Goal: Transaction & Acquisition: Purchase product/service

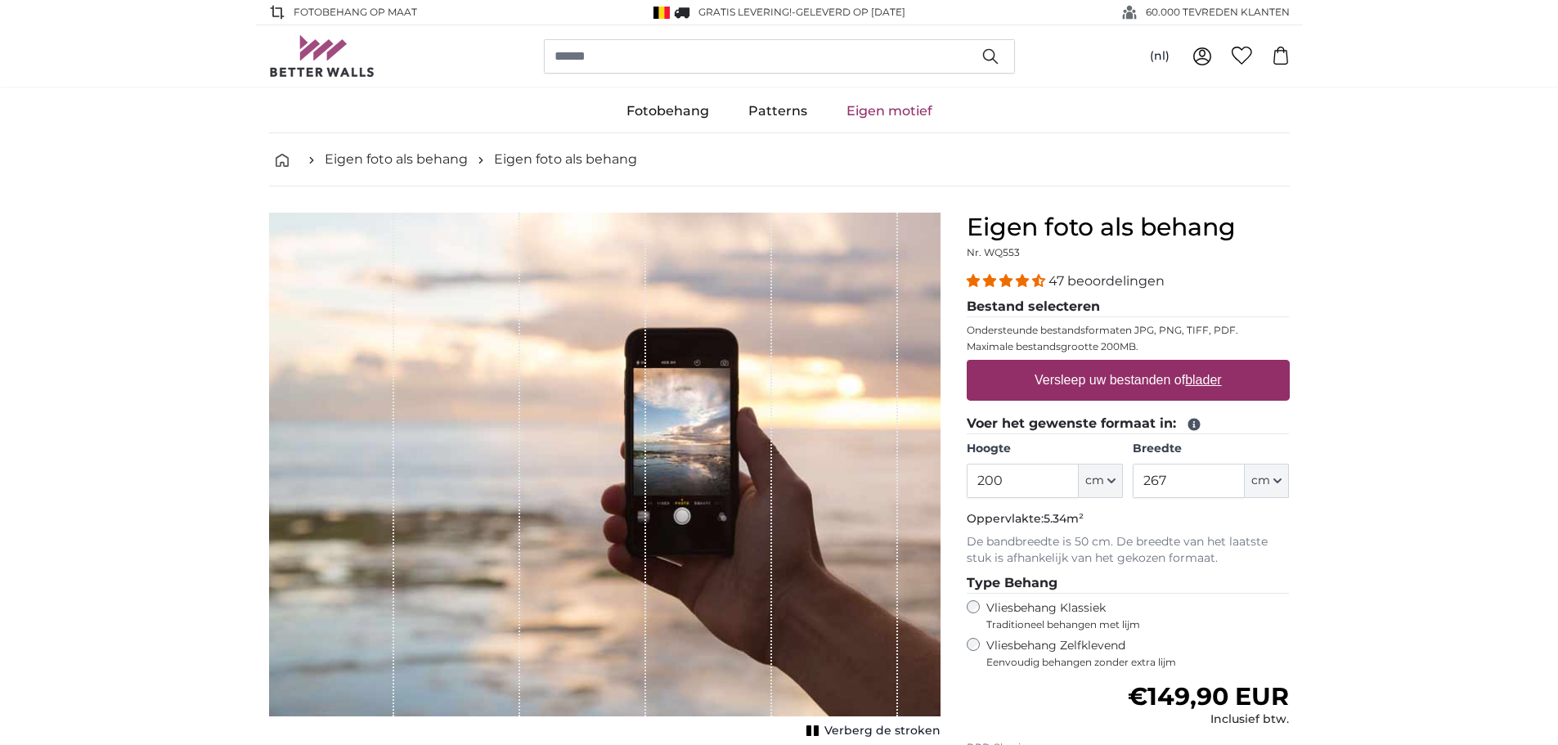
click at [1198, 384] on u "blader" at bounding box center [1203, 380] width 36 height 14
click at [1198, 365] on input "Versleep uw bestanden of blader" at bounding box center [1128, 362] width 323 height 5
type input "**********"
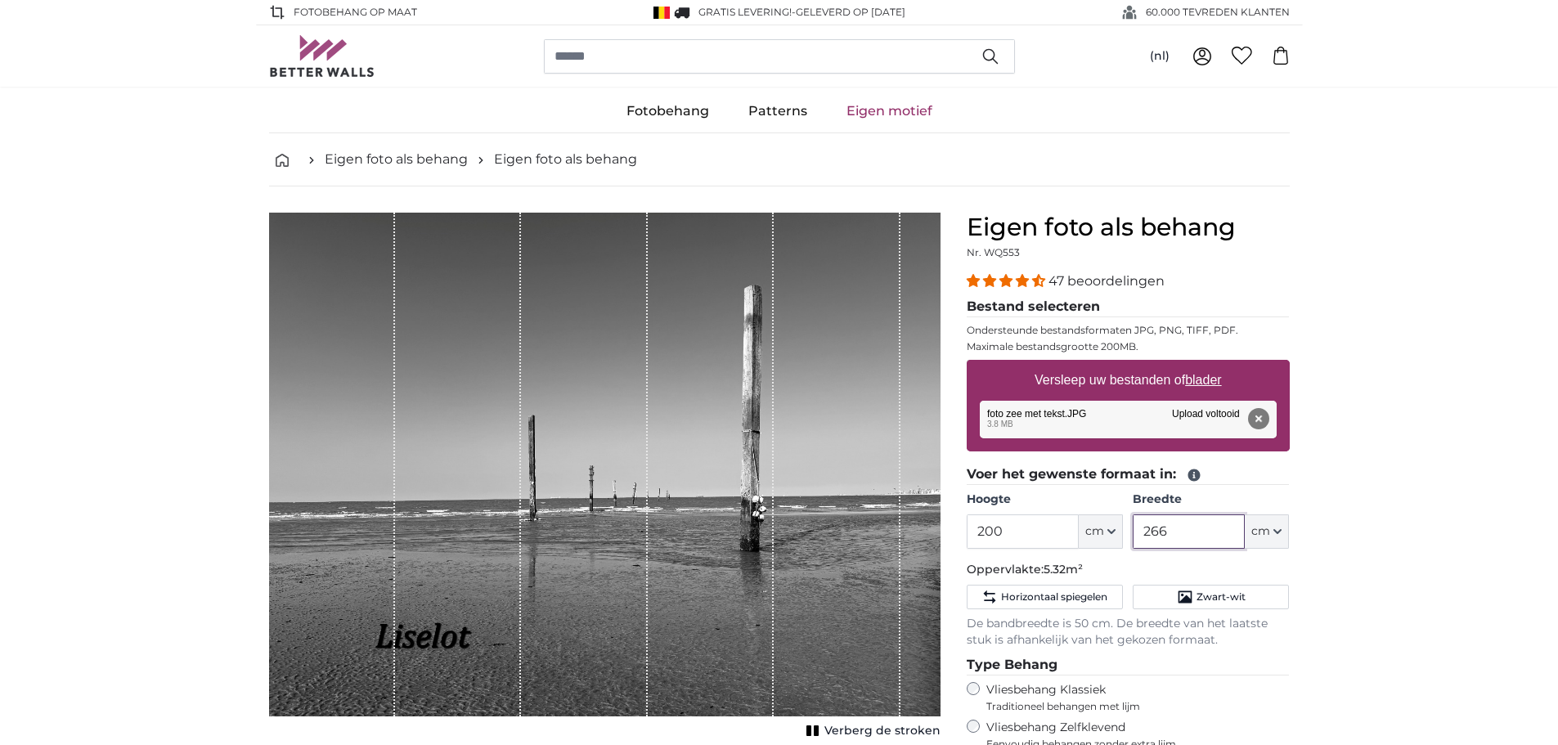
click at [1192, 530] on input "266" at bounding box center [1189, 532] width 112 height 34
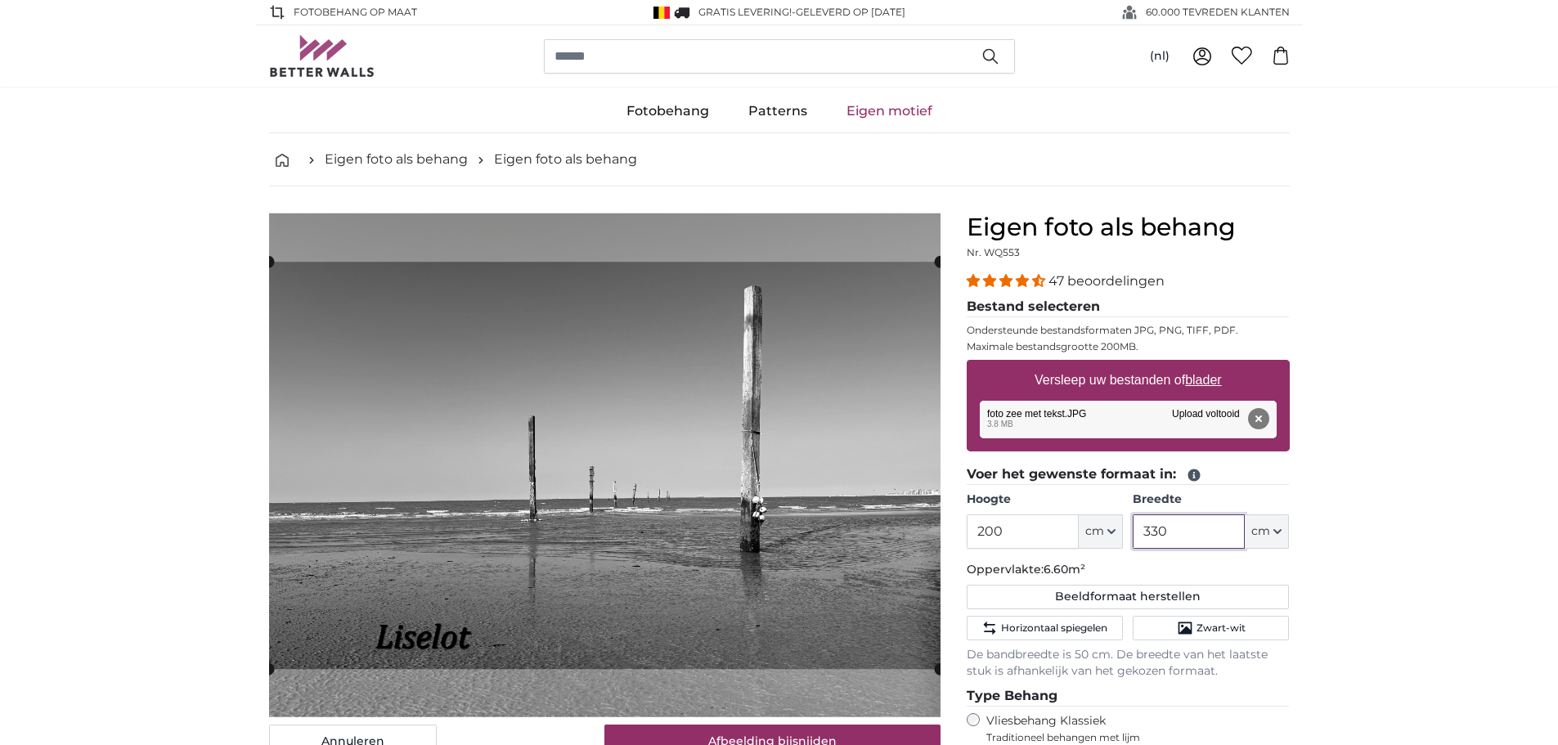
type input "330"
click at [1048, 542] on input "200" at bounding box center [1023, 532] width 112 height 34
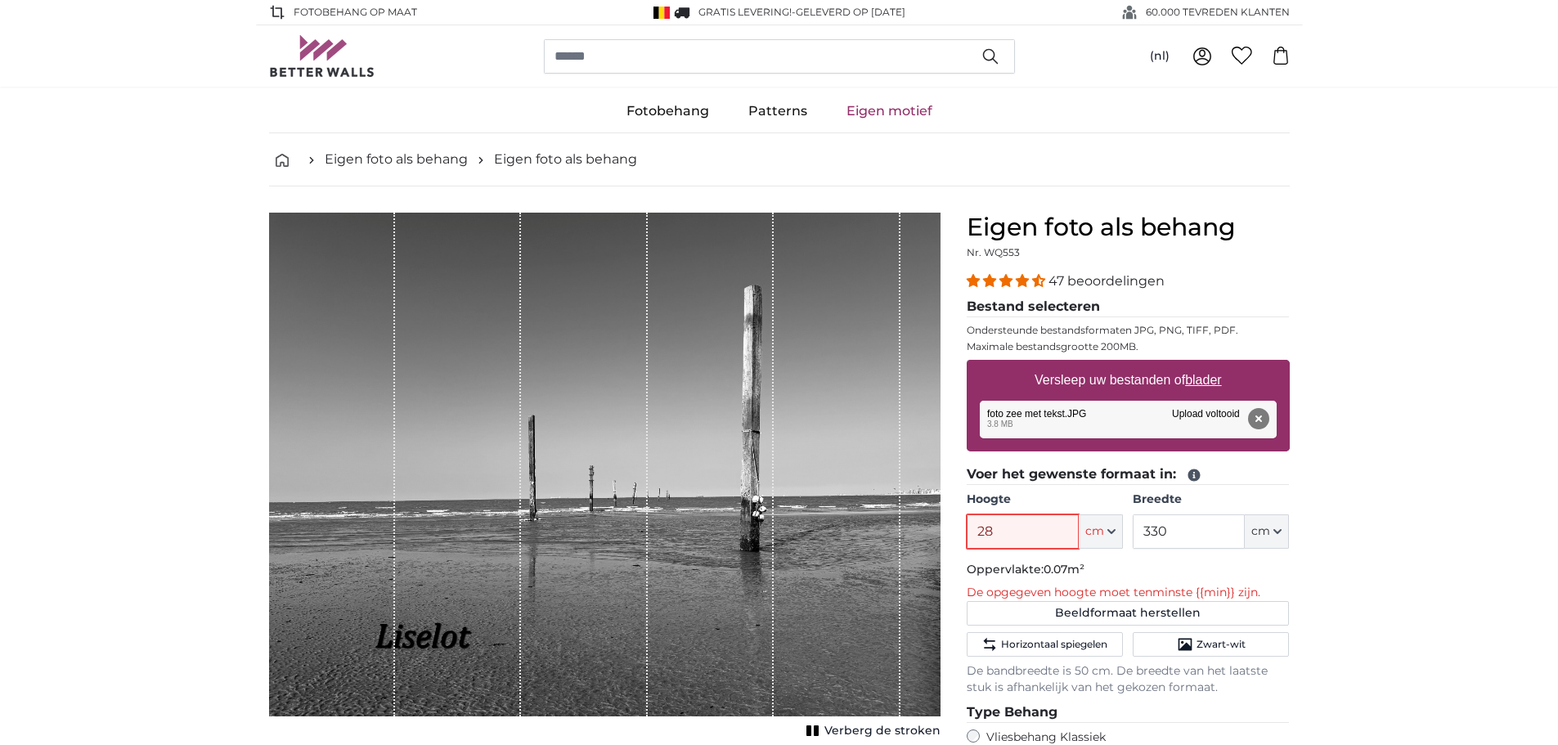
type input "285"
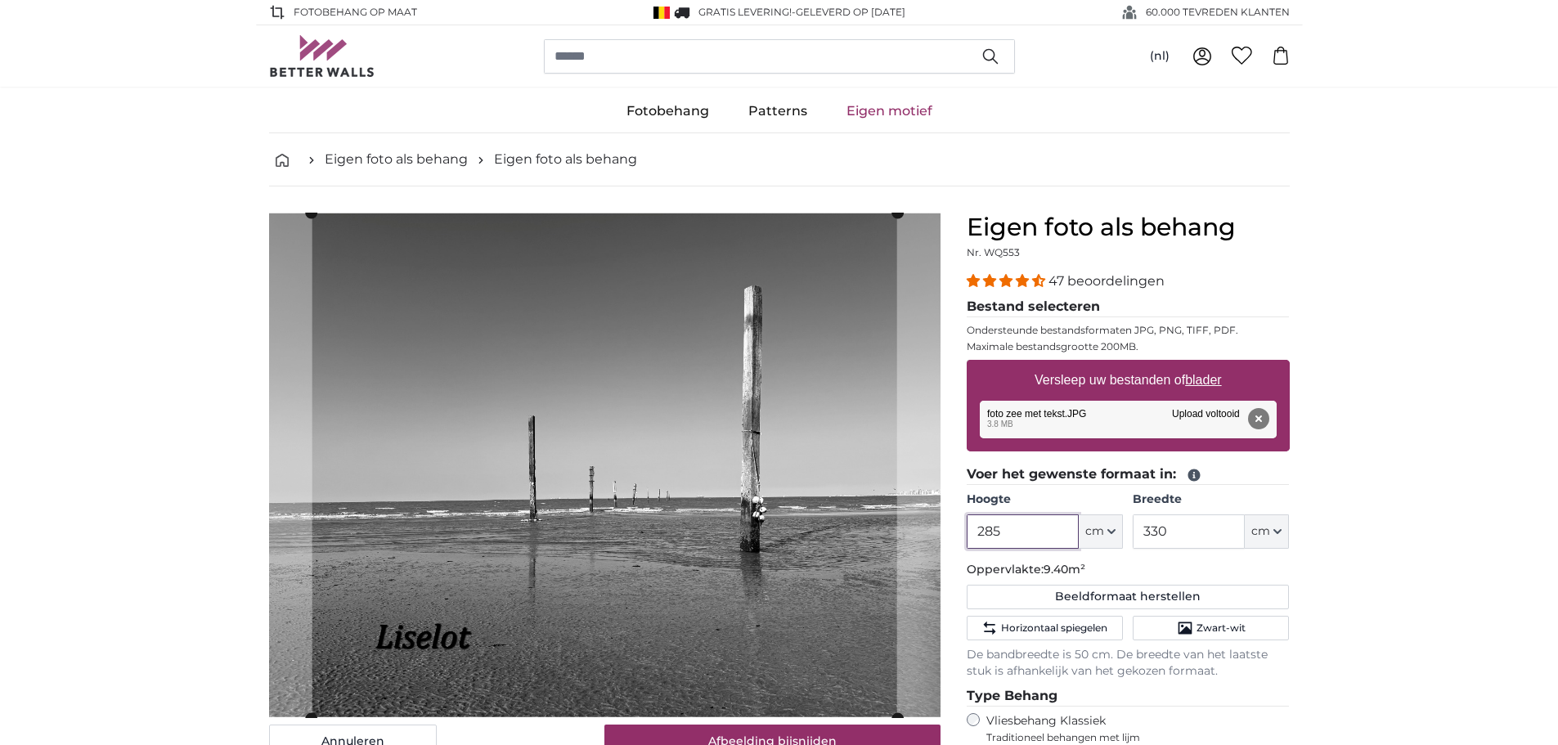
scroll to position [23, 0]
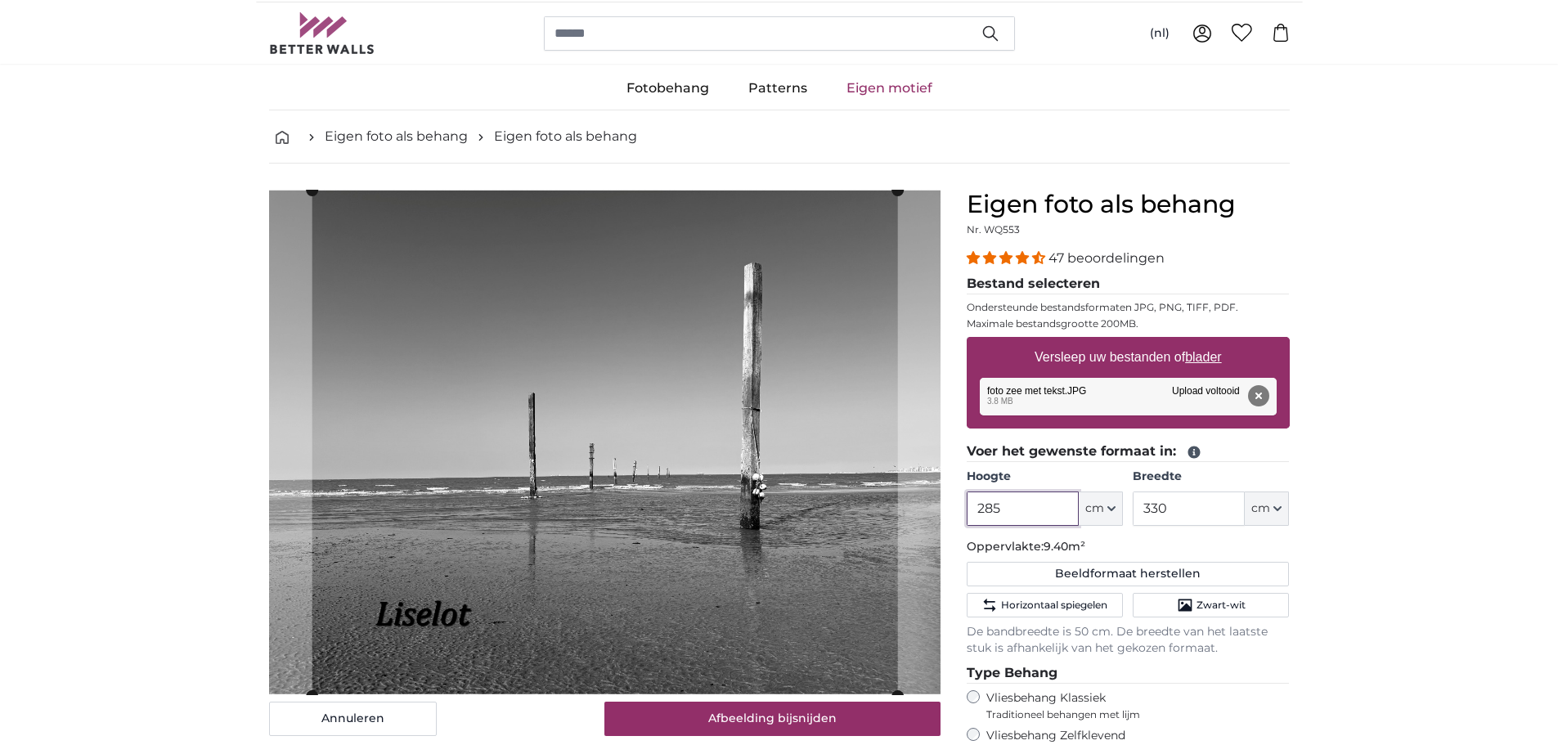
click at [593, 376] on cropper-handle at bounding box center [605, 444] width 586 height 506
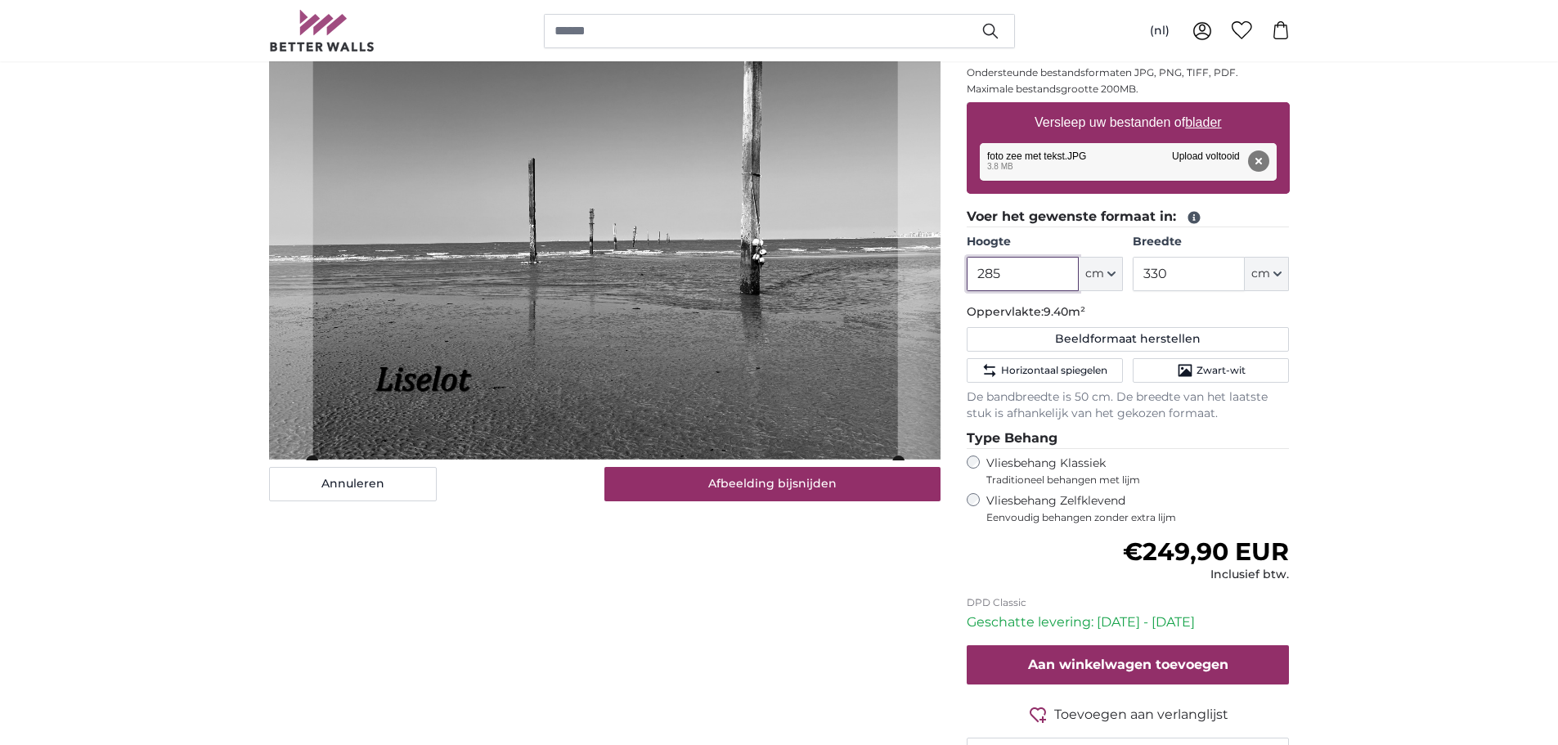
scroll to position [259, 0]
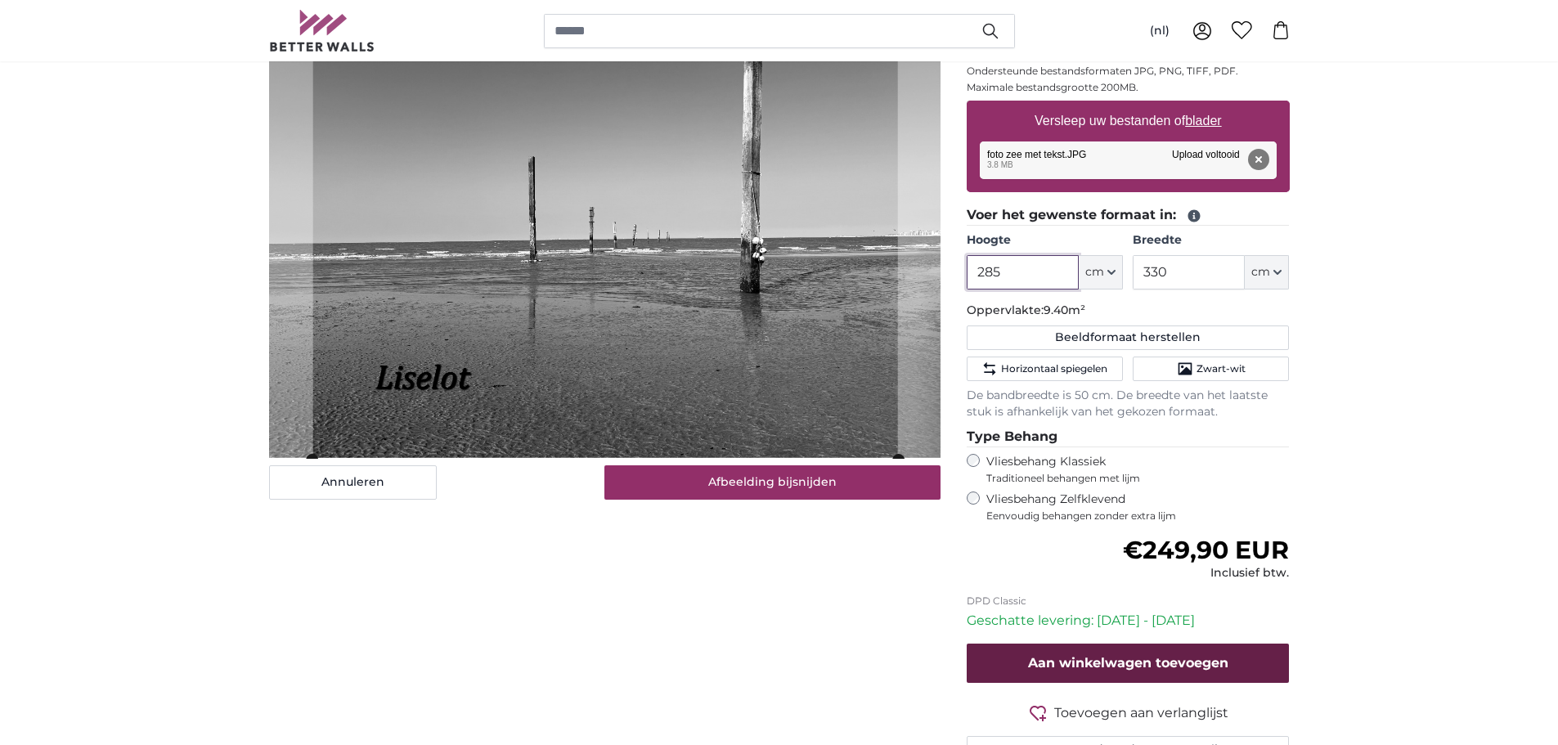
type input "285"
click at [1123, 679] on button "Aan winkelwagen toevoegen" at bounding box center [1128, 663] width 323 height 39
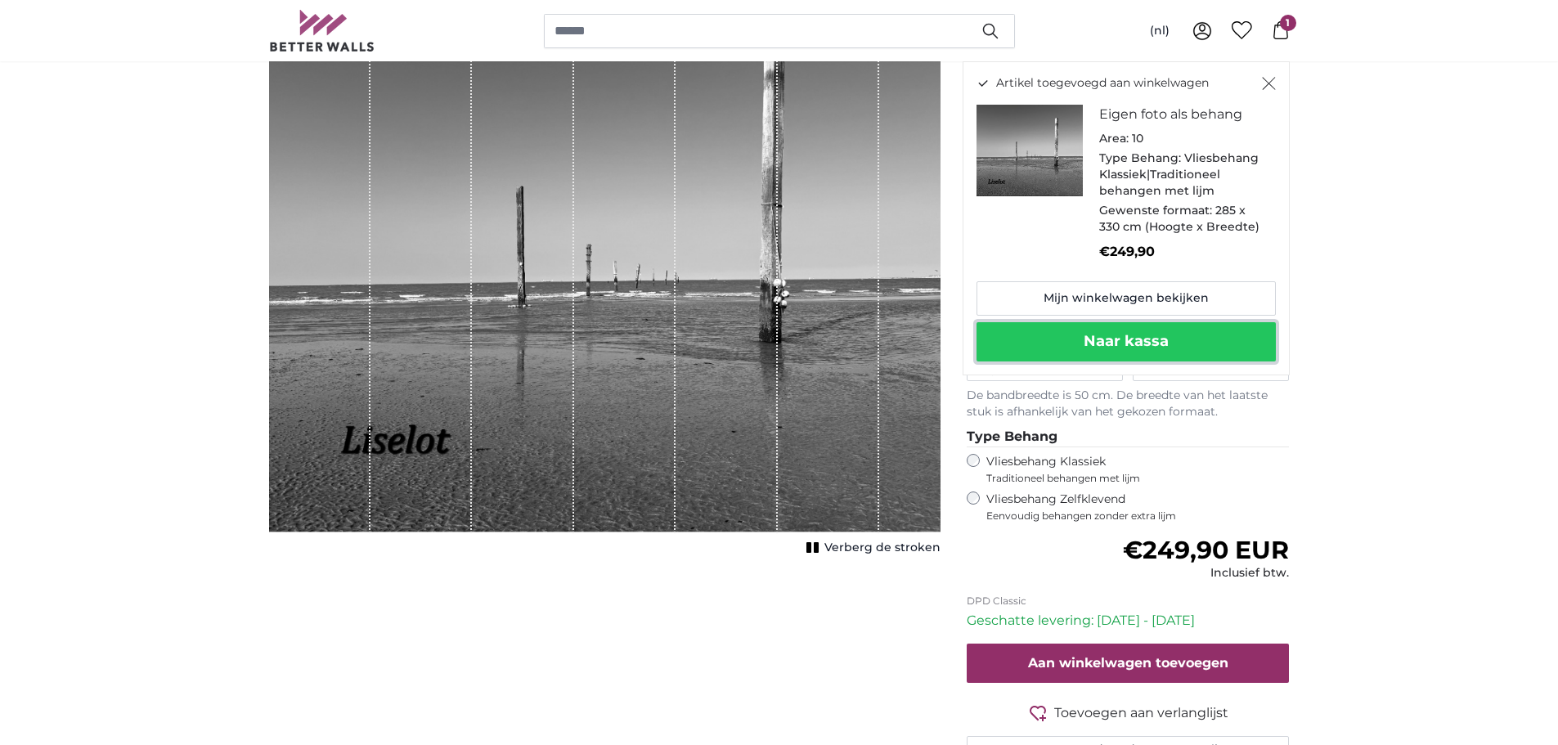
click at [1122, 339] on button "Naar kassa" at bounding box center [1126, 341] width 299 height 39
